Goal: Task Accomplishment & Management: Manage account settings

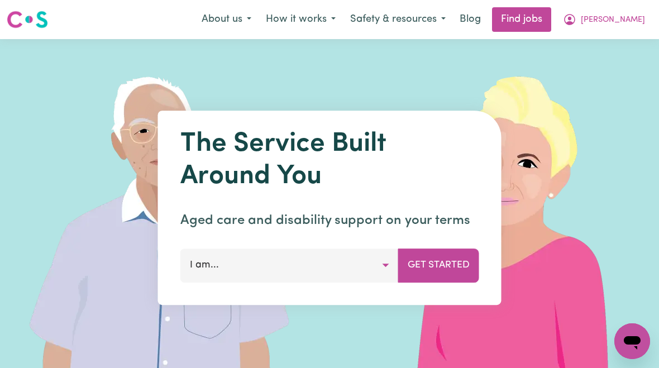
click at [619, 23] on span "[PERSON_NAME]" at bounding box center [613, 20] width 64 height 12
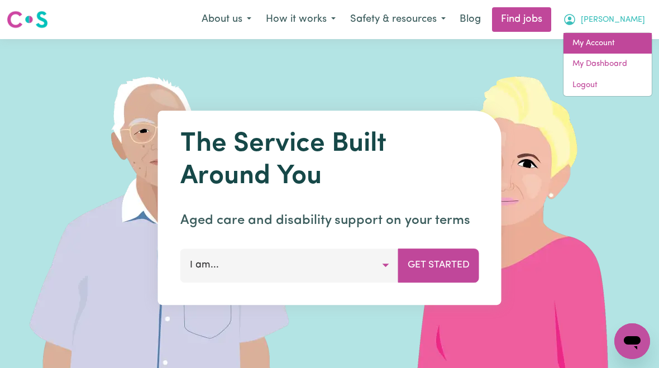
click at [604, 49] on link "My Account" at bounding box center [608, 43] width 88 height 21
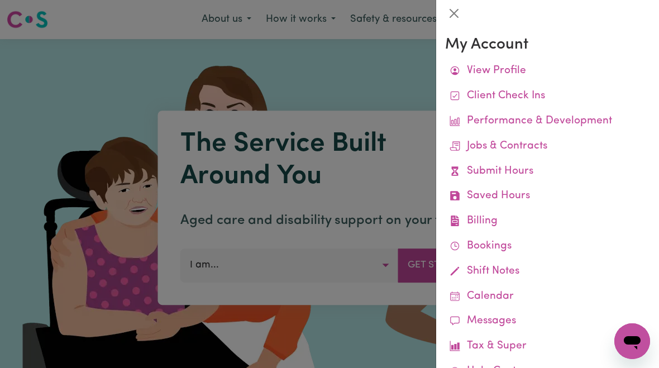
click at [0, 0] on link "Job Reports" at bounding box center [0, 0] width 0 height 0
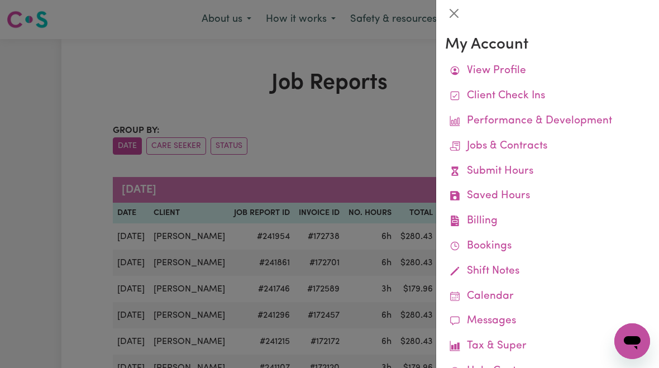
click at [380, 127] on div at bounding box center [329, 184] width 659 height 368
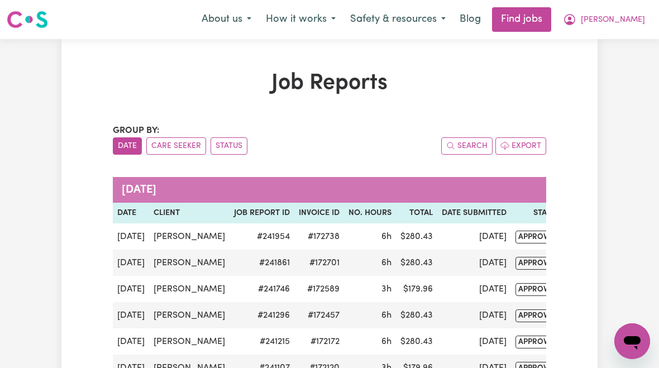
click at [627, 26] on button "[PERSON_NAME]" at bounding box center [604, 19] width 97 height 23
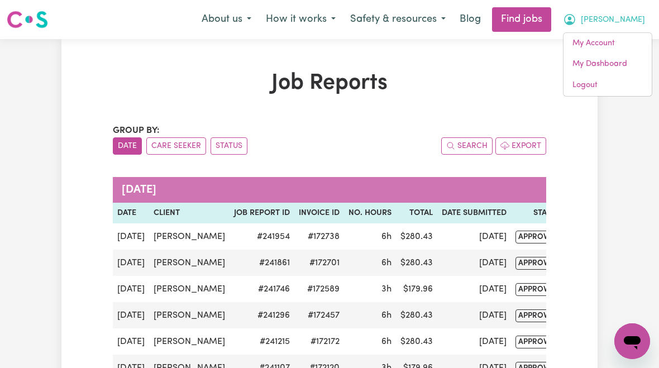
click at [610, 42] on link "My Account" at bounding box center [608, 43] width 88 height 21
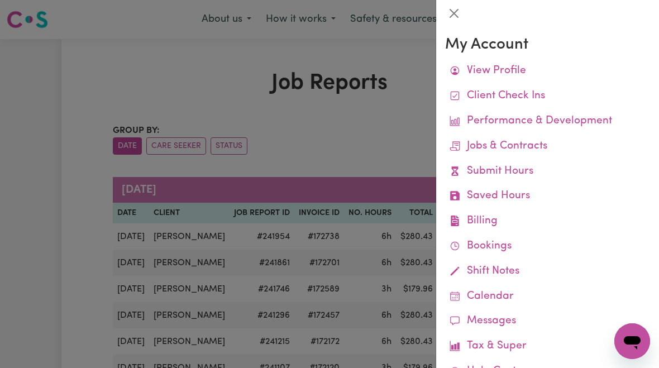
click at [0, 0] on link "Remittances" at bounding box center [0, 0] width 0 height 0
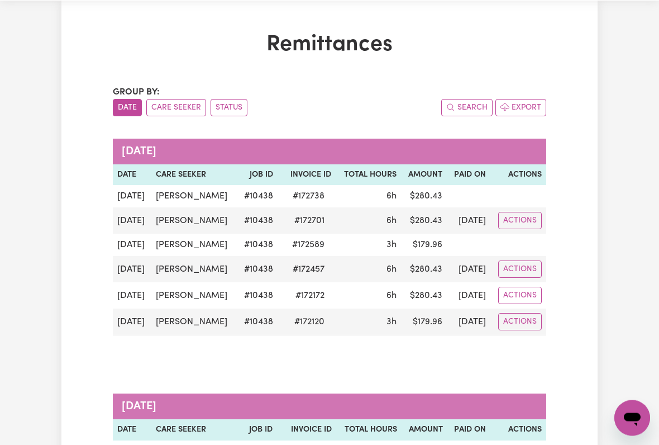
scroll to position [39, 0]
